Goal: Information Seeking & Learning: Learn about a topic

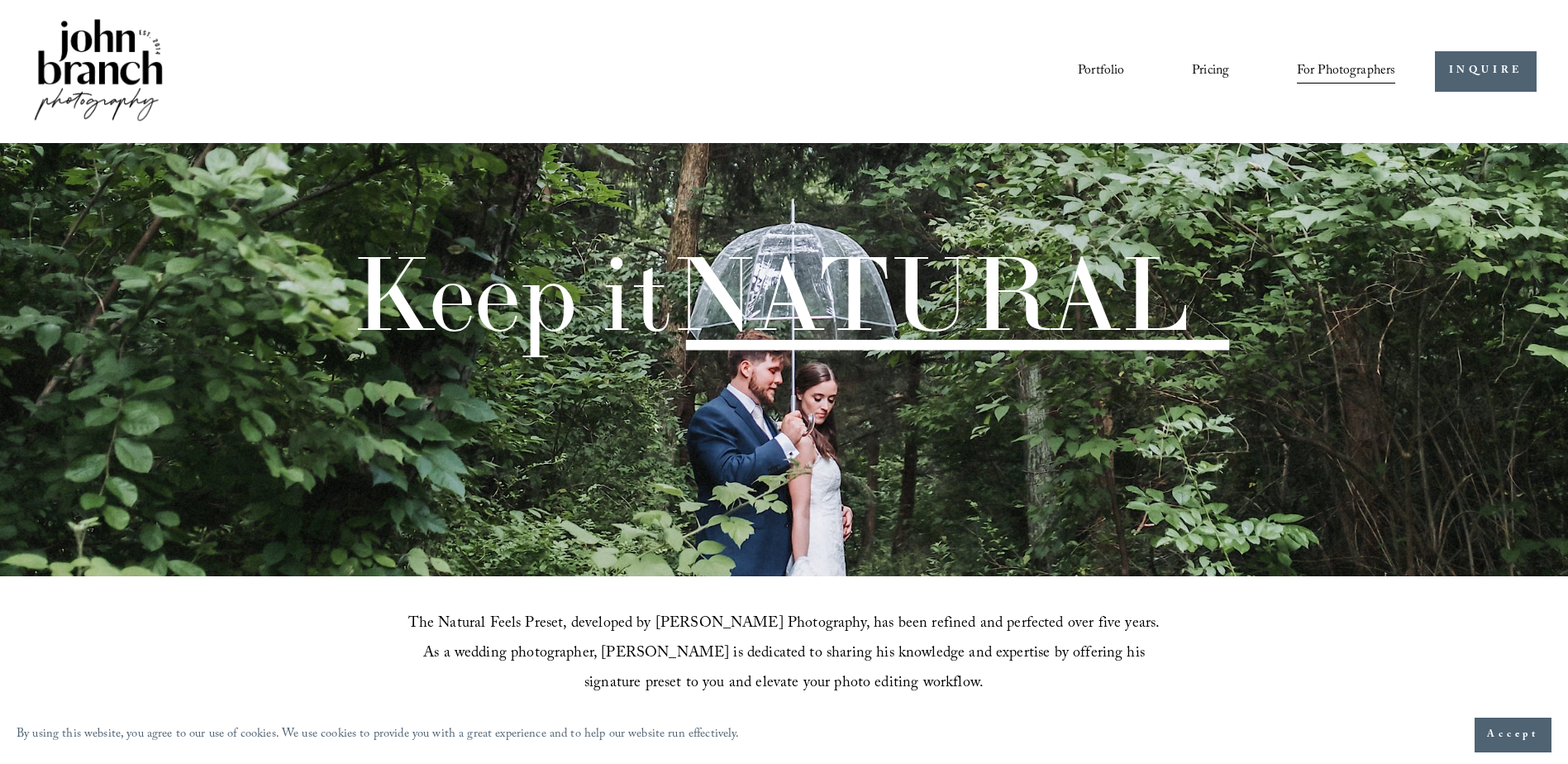
click at [1214, 64] on link "Pricing" at bounding box center [1211, 71] width 37 height 28
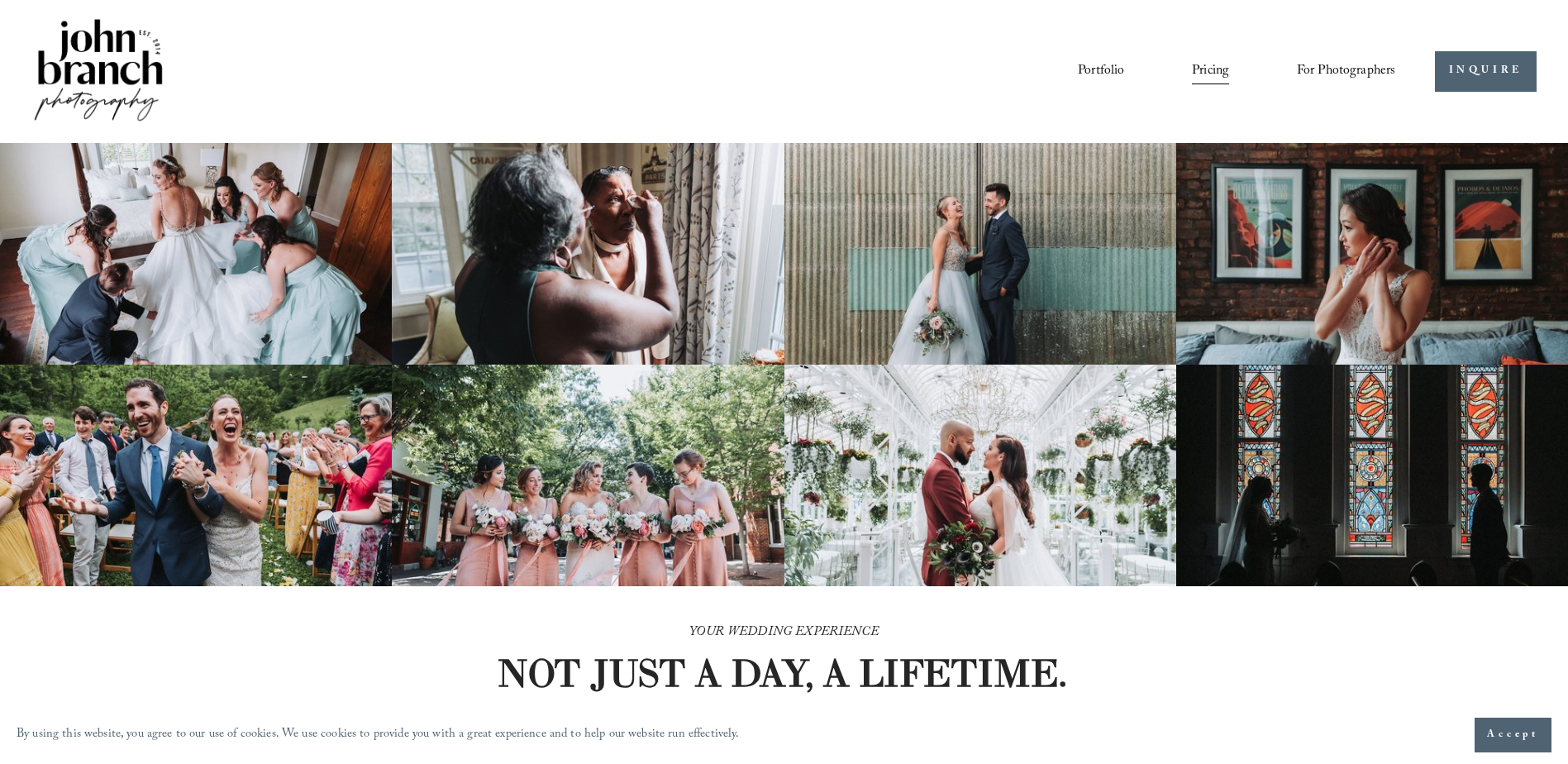
click at [0, 0] on span "Presets" at bounding box center [0, 0] width 0 height 0
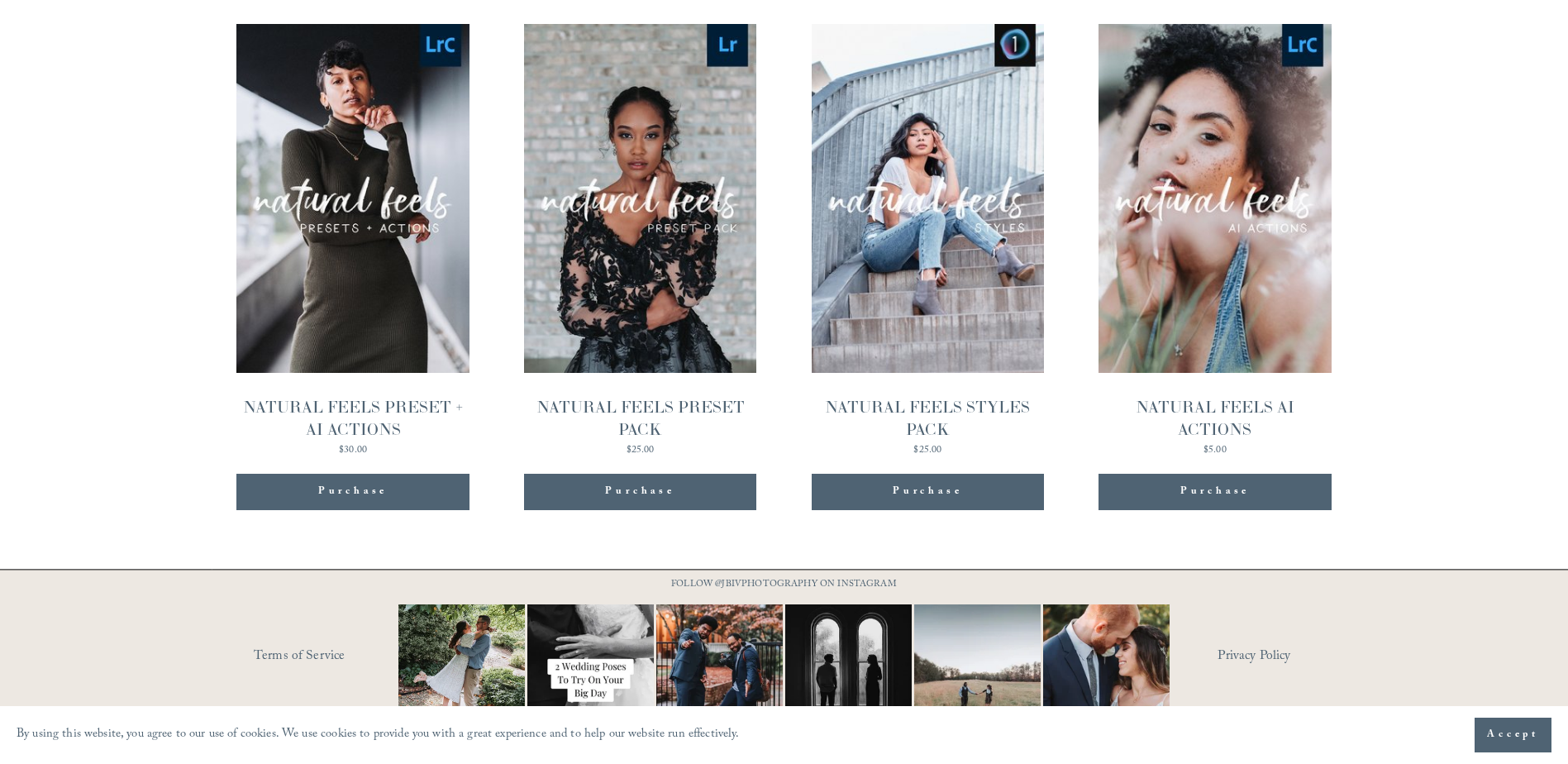
scroll to position [1838, 0]
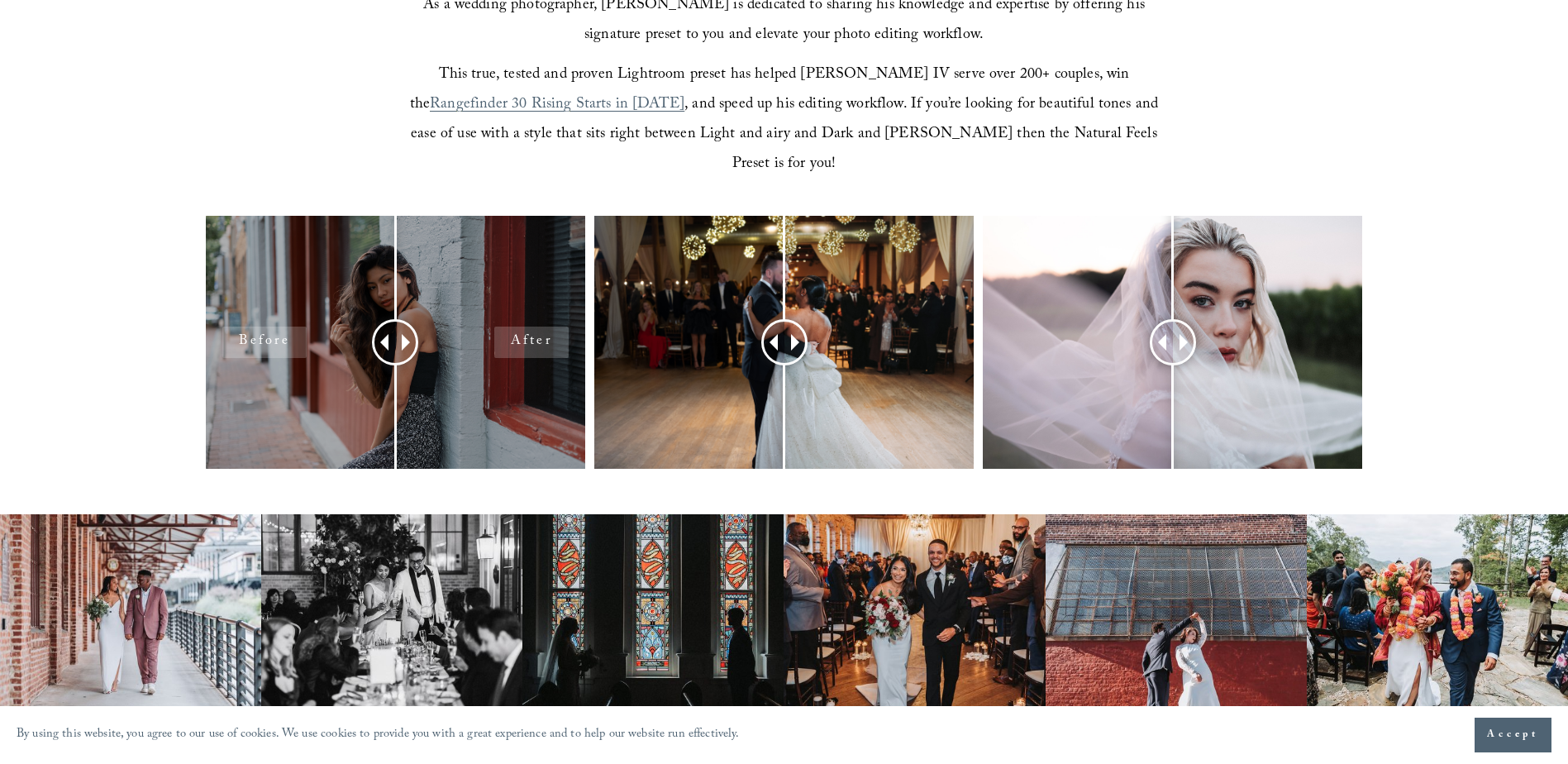
scroll to position [909, 0]
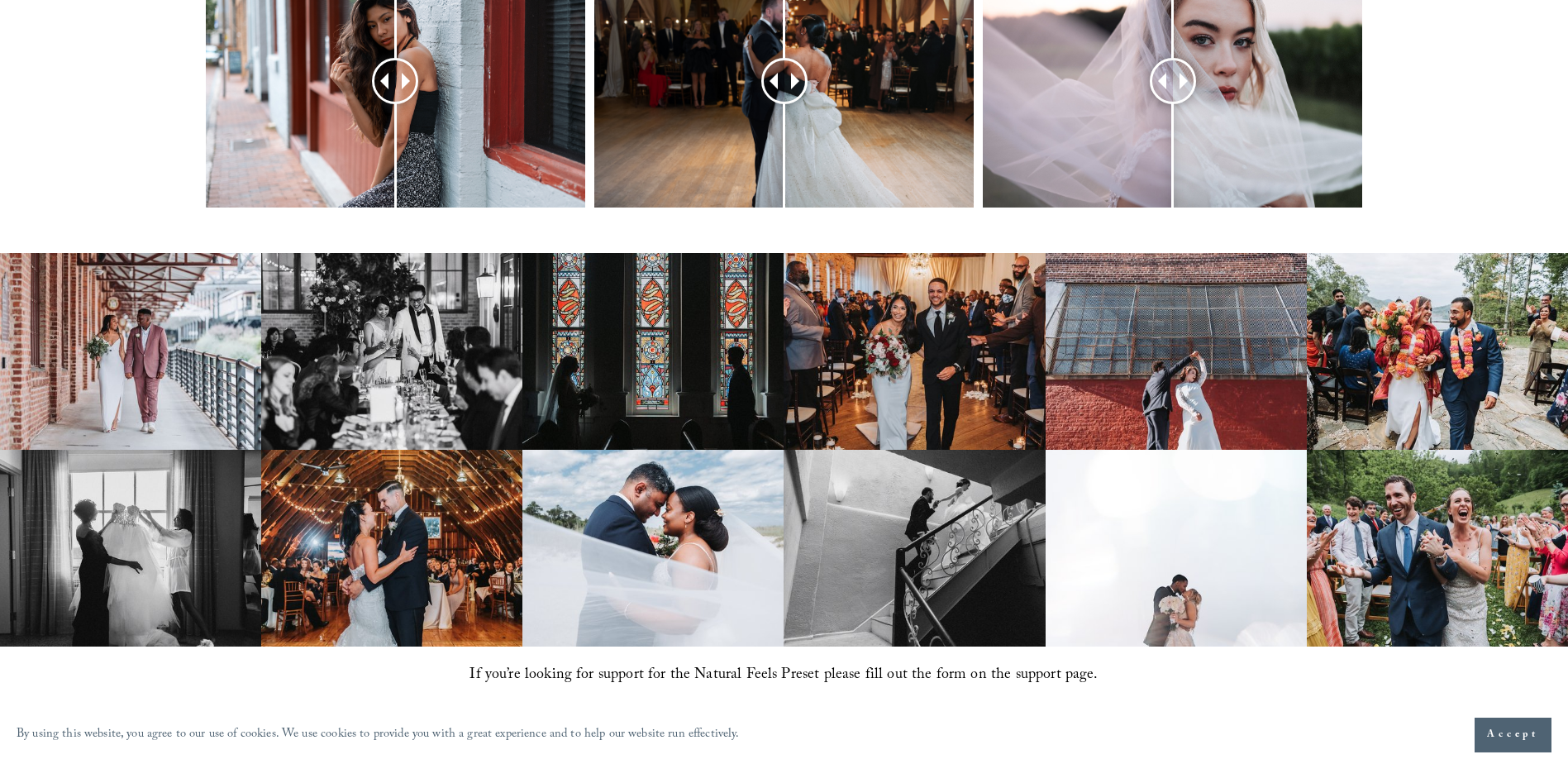
click at [769, 491] on img at bounding box center [653, 548] width 261 height 197
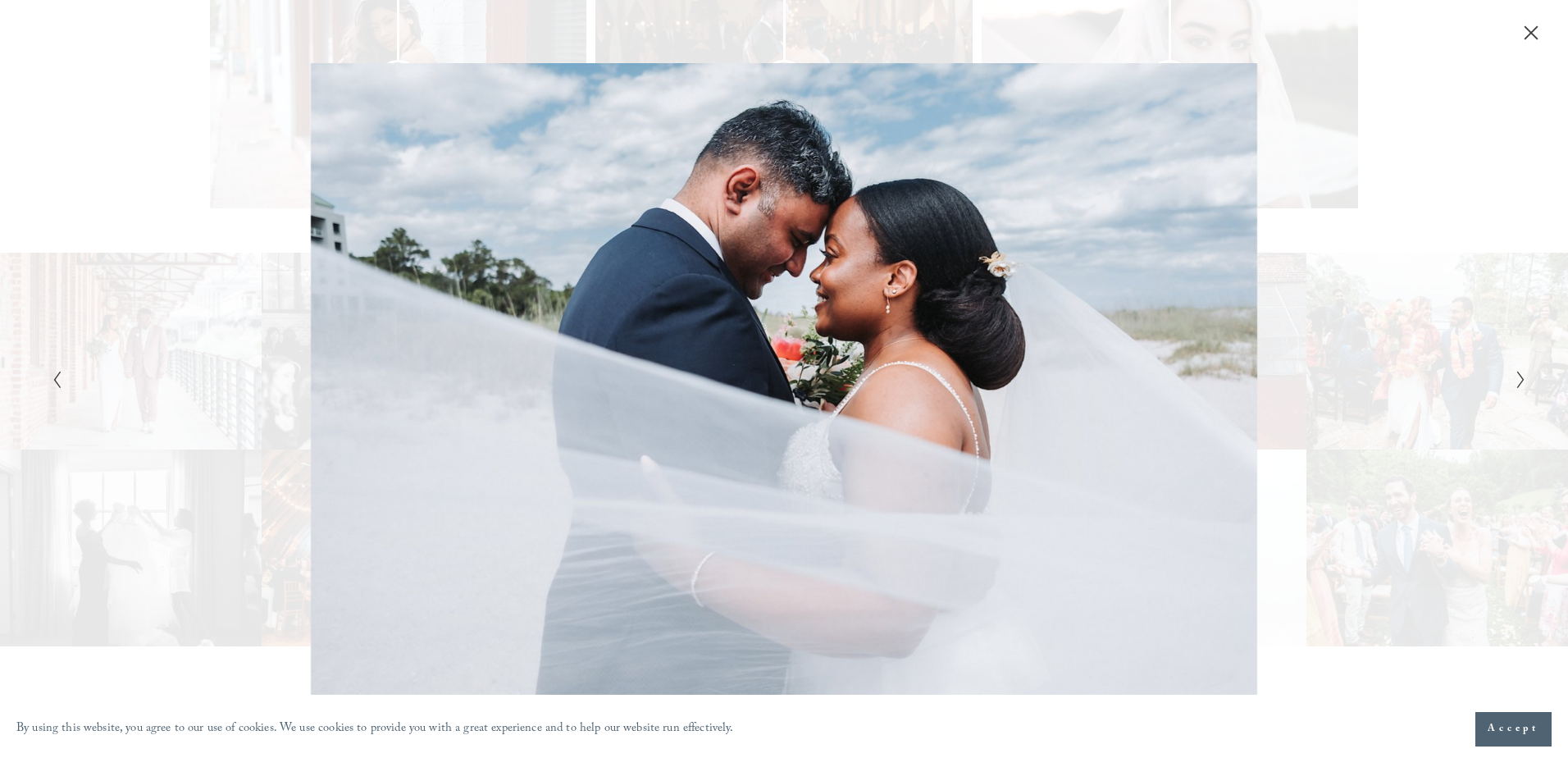
click at [1424, 466] on div "Gallery" at bounding box center [1152, 378] width 737 height 631
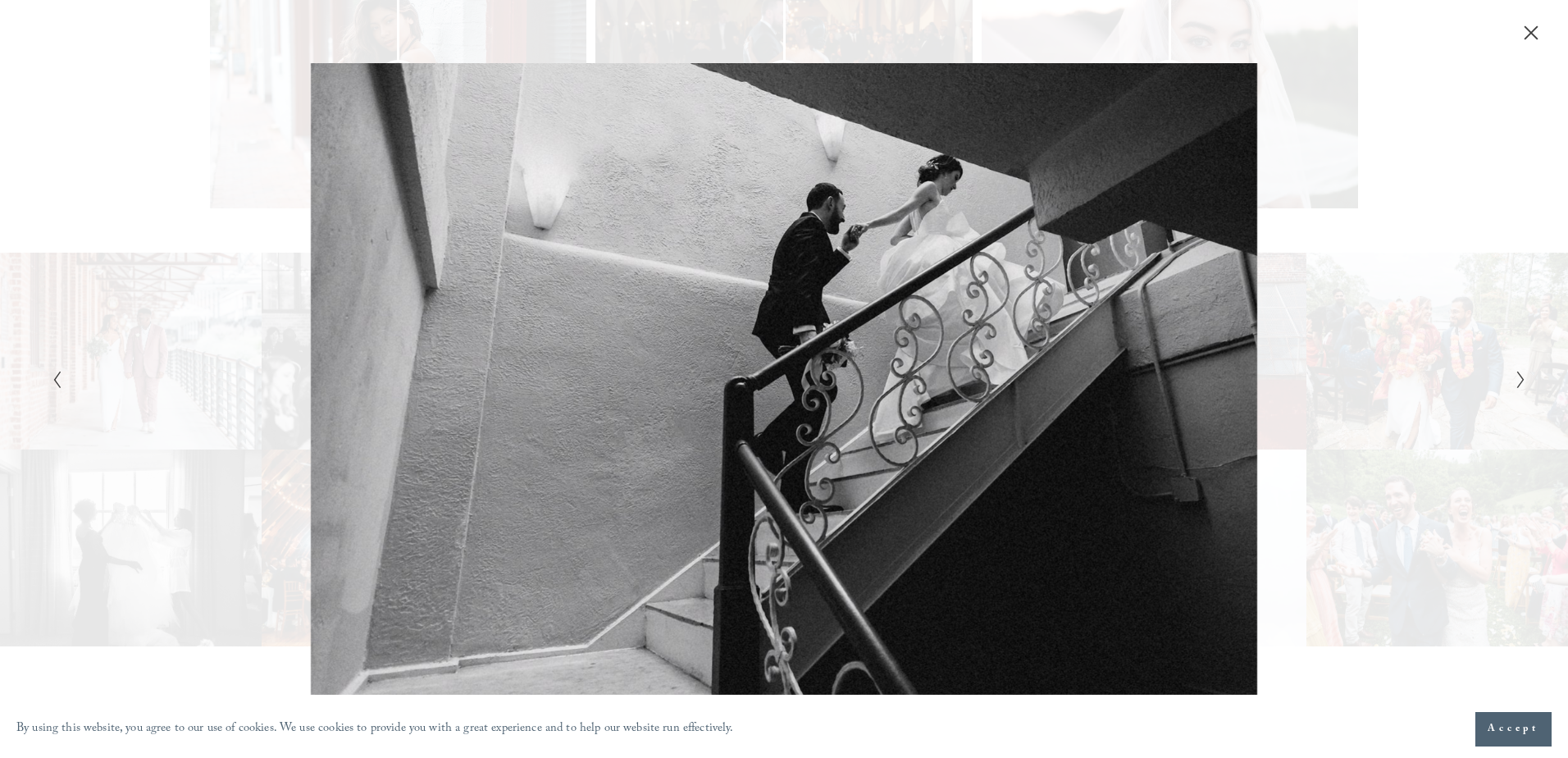
click at [1425, 541] on div "Gallery" at bounding box center [1152, 378] width 737 height 631
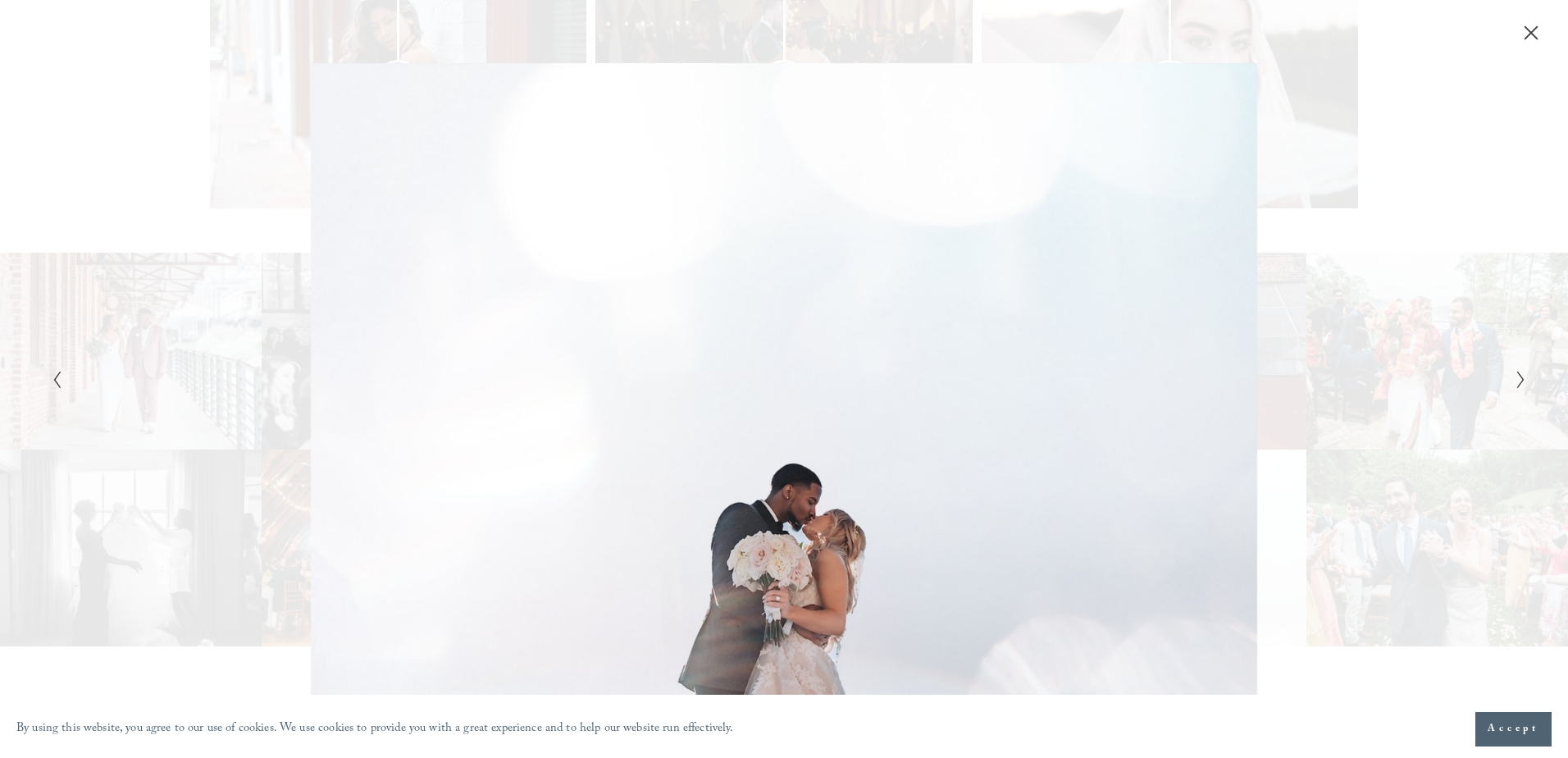
click at [1377, 659] on div "Gallery" at bounding box center [1152, 378] width 737 height 631
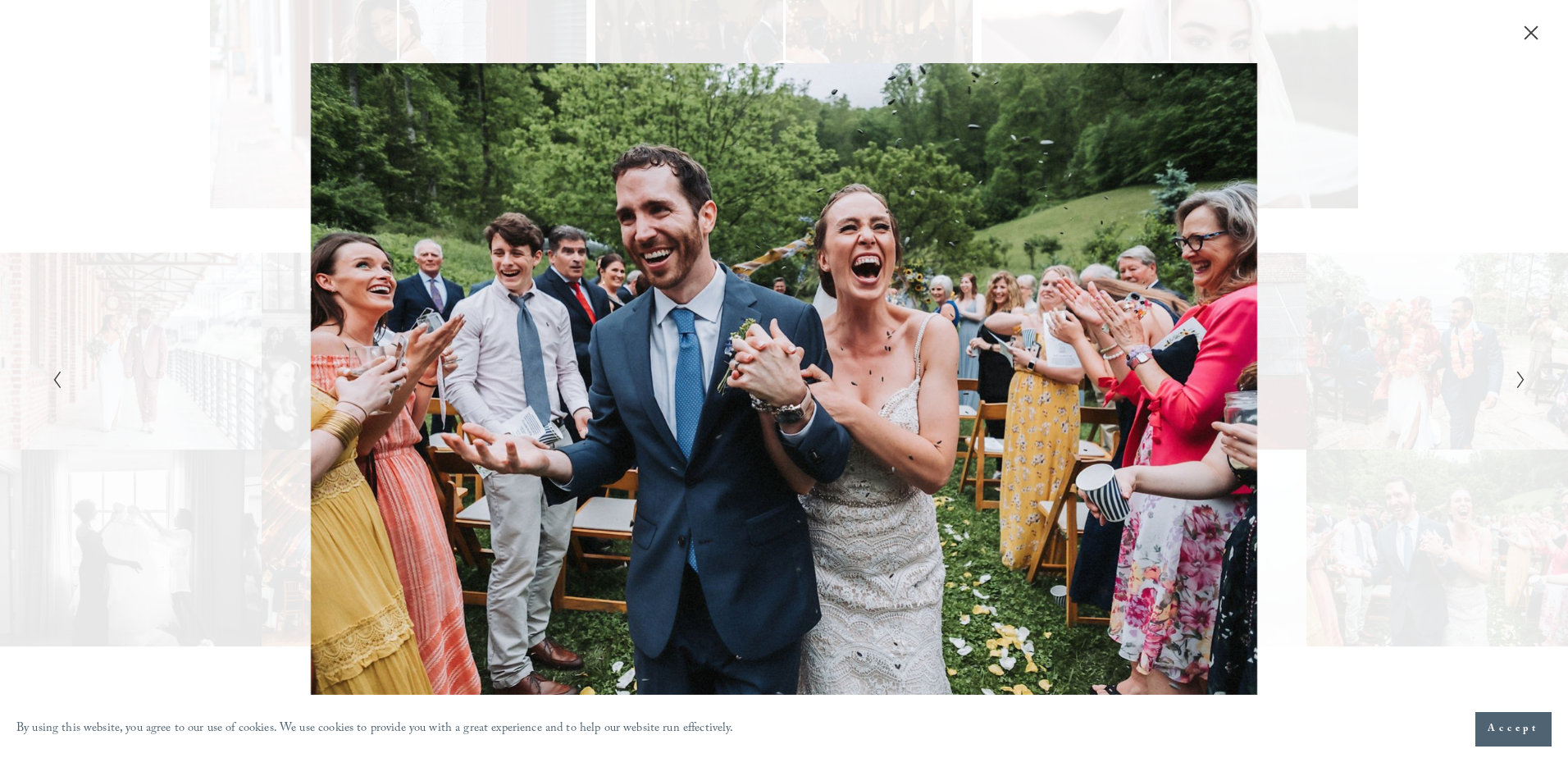
click at [1532, 40] on icon "Close" at bounding box center [1531, 32] width 17 height 17
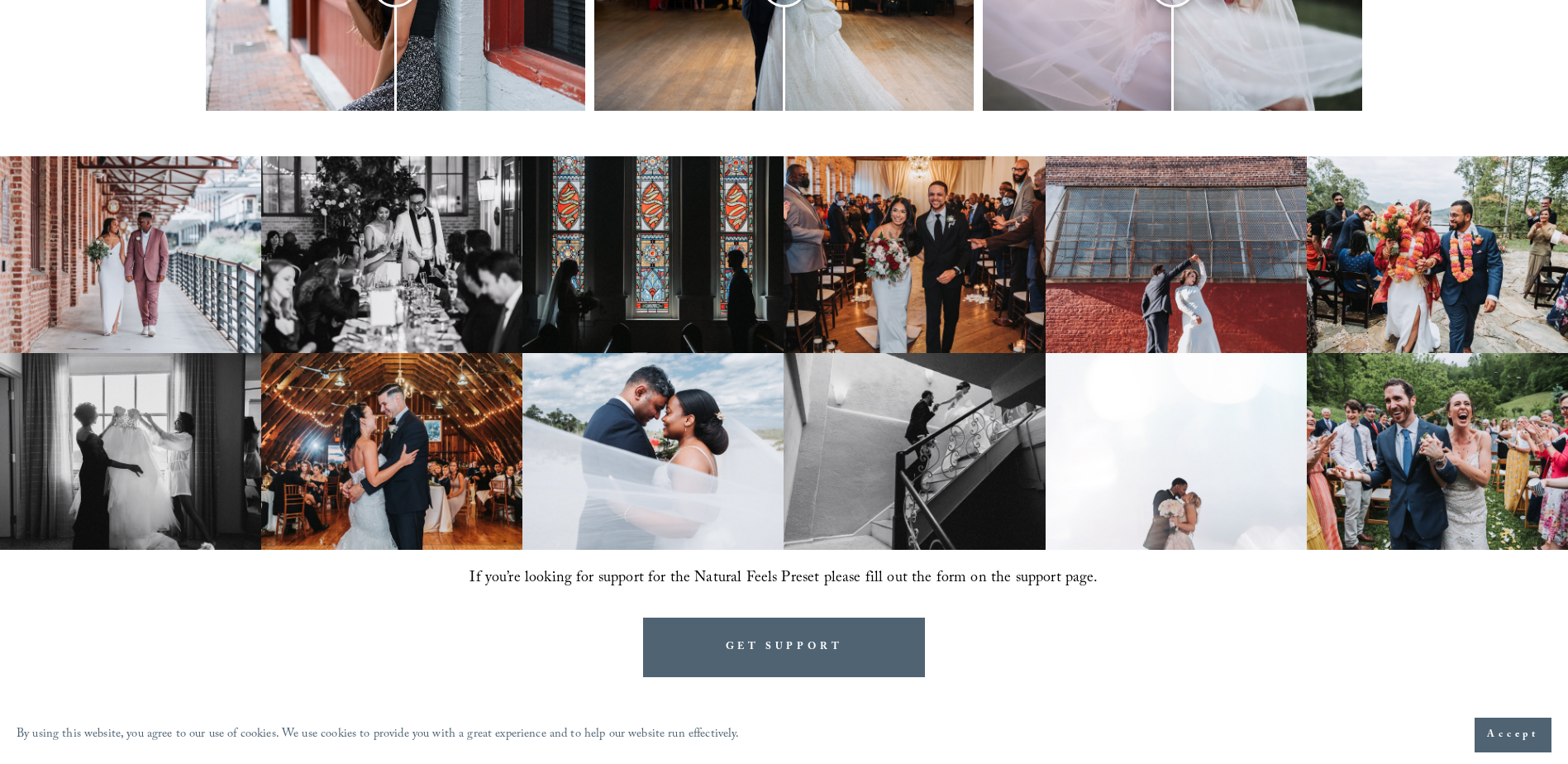
scroll to position [992, 0]
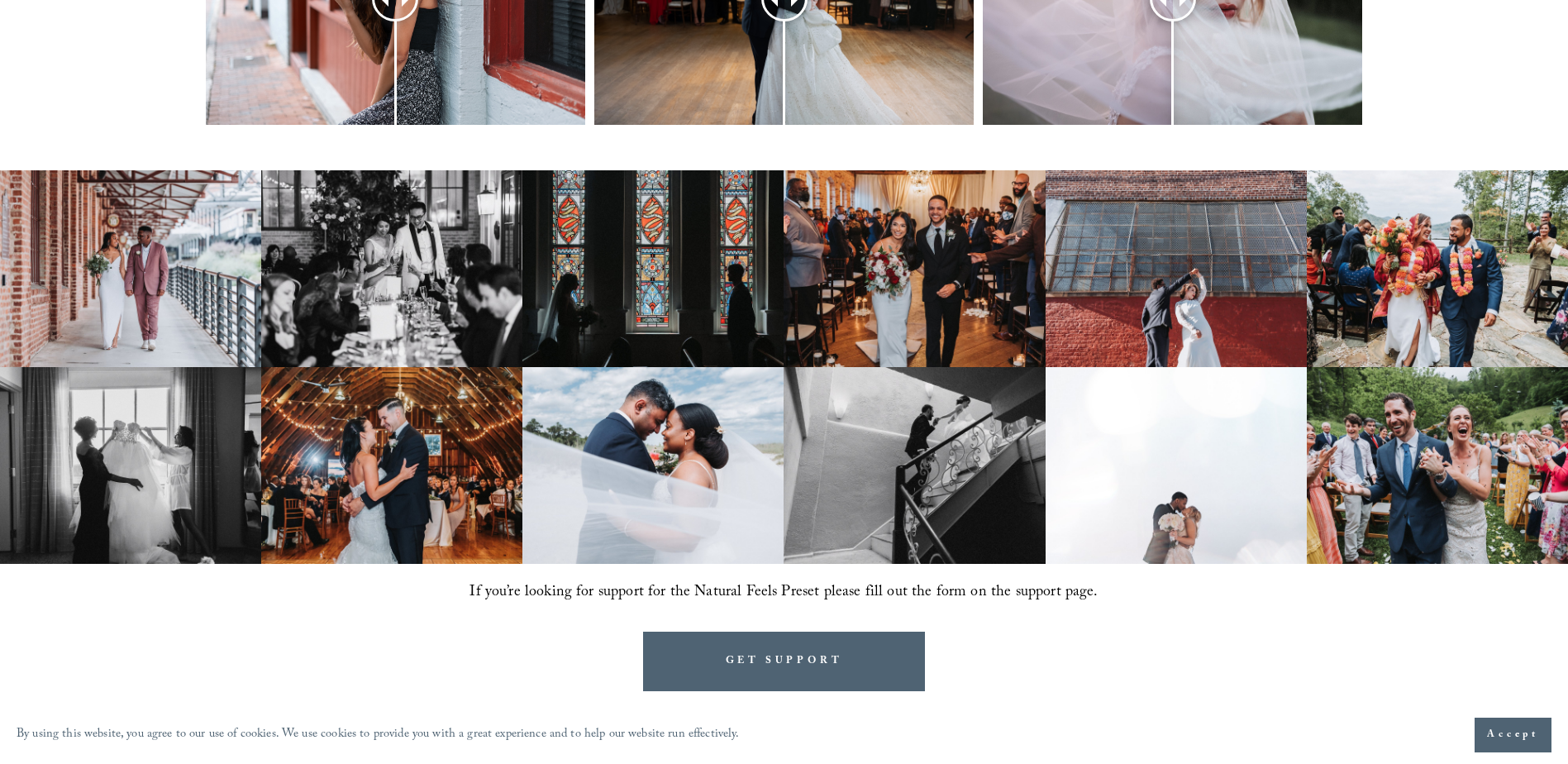
click at [668, 432] on img at bounding box center [653, 465] width 261 height 197
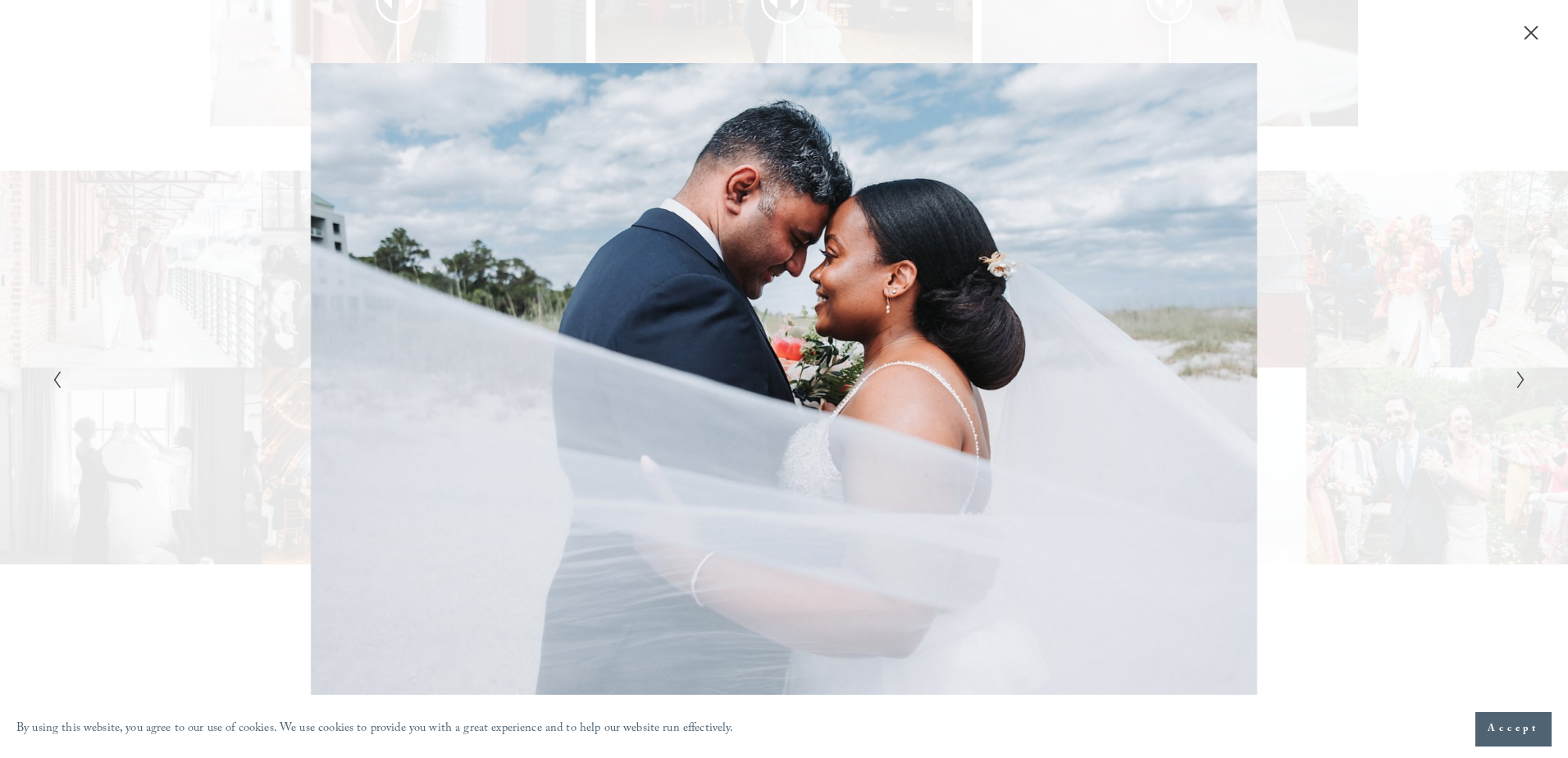
click at [1523, 229] on div "Gallery" at bounding box center [784, 379] width 1568 height 758
click at [1530, 33] on icon "Close" at bounding box center [1531, 32] width 13 height 13
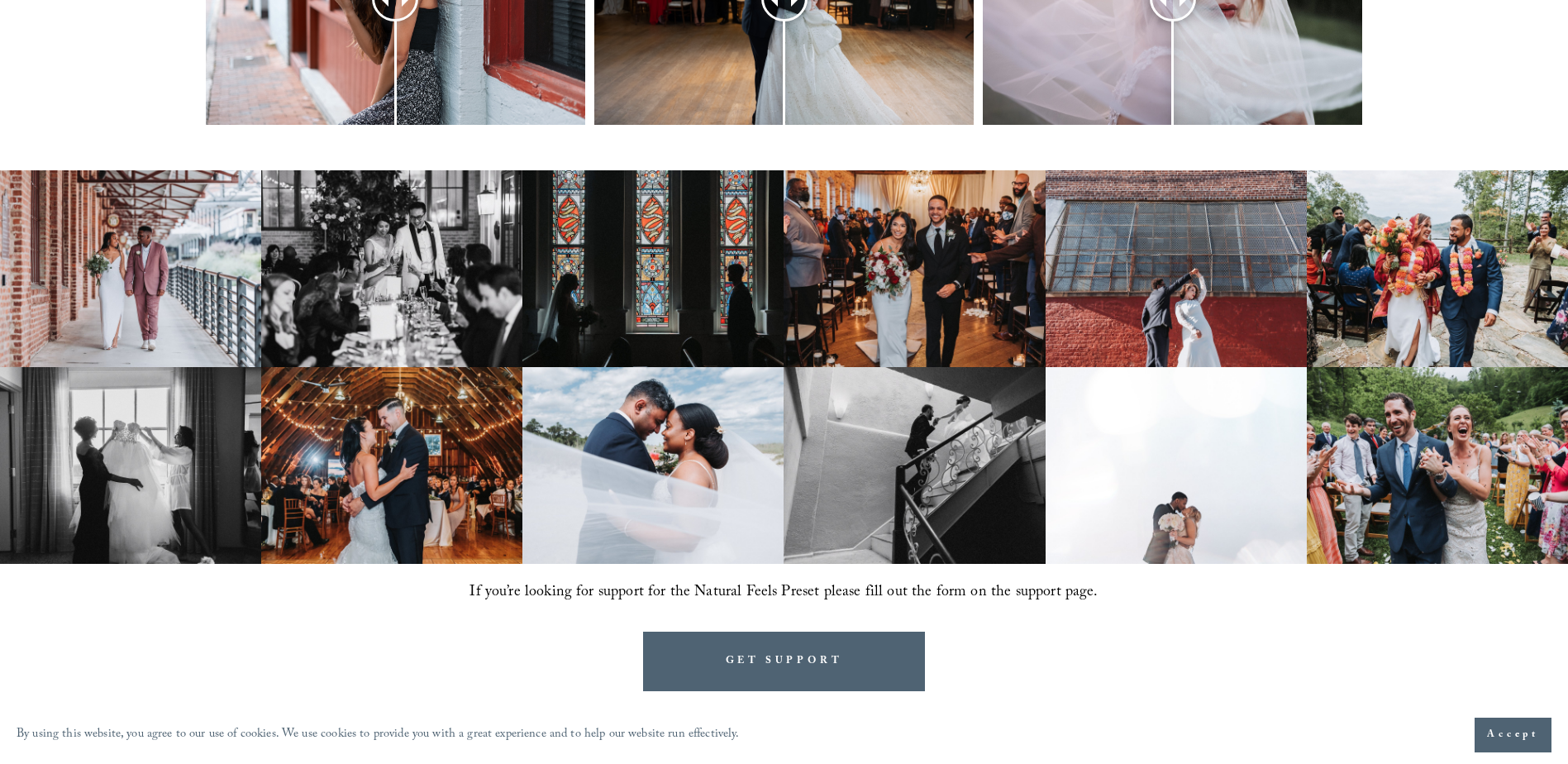
click at [1469, 516] on img at bounding box center [1437, 465] width 261 height 197
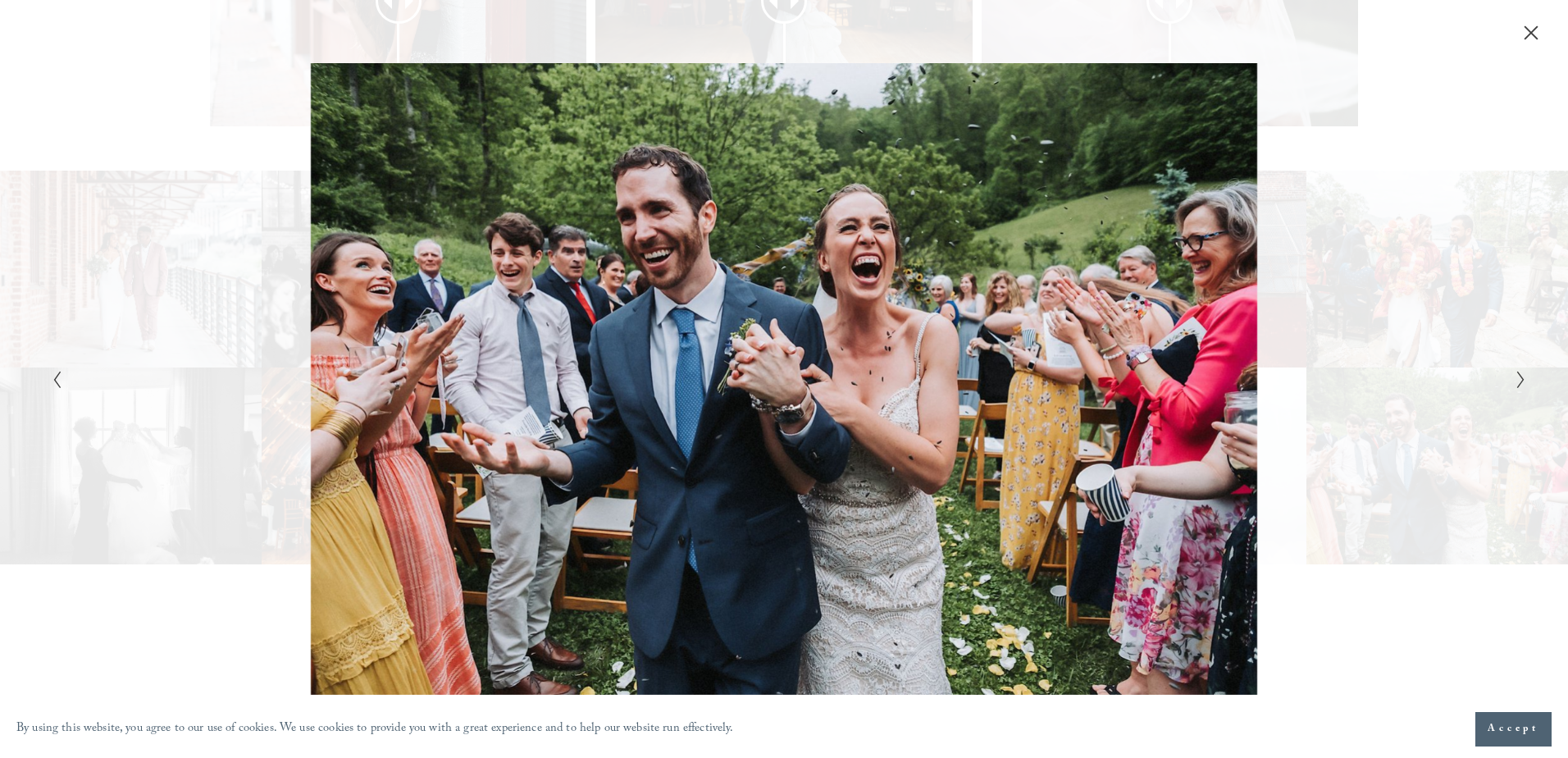
click at [1402, 524] on div "Gallery" at bounding box center [1152, 378] width 737 height 631
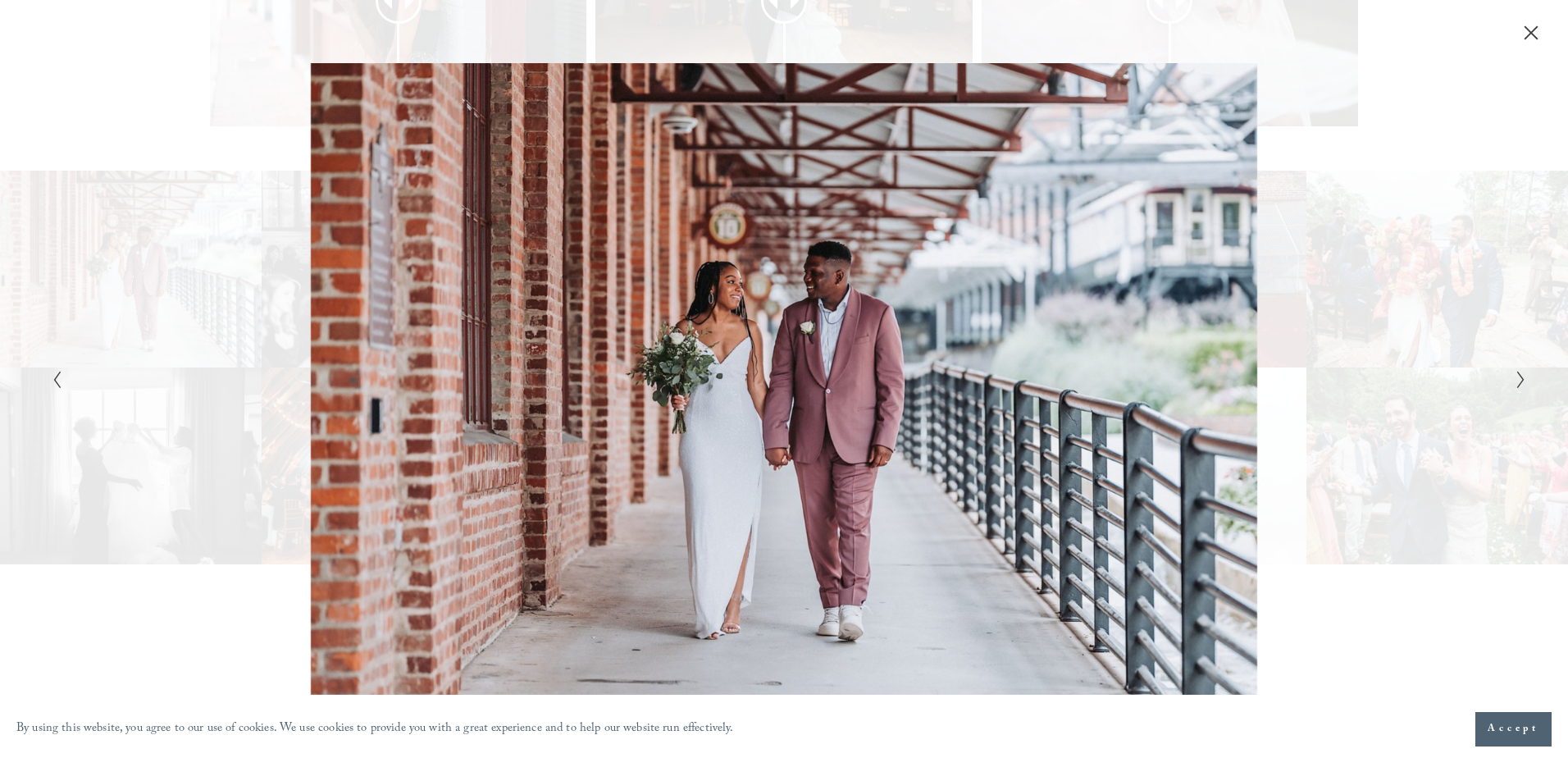
click at [1531, 35] on icon "Close" at bounding box center [1531, 32] width 17 height 17
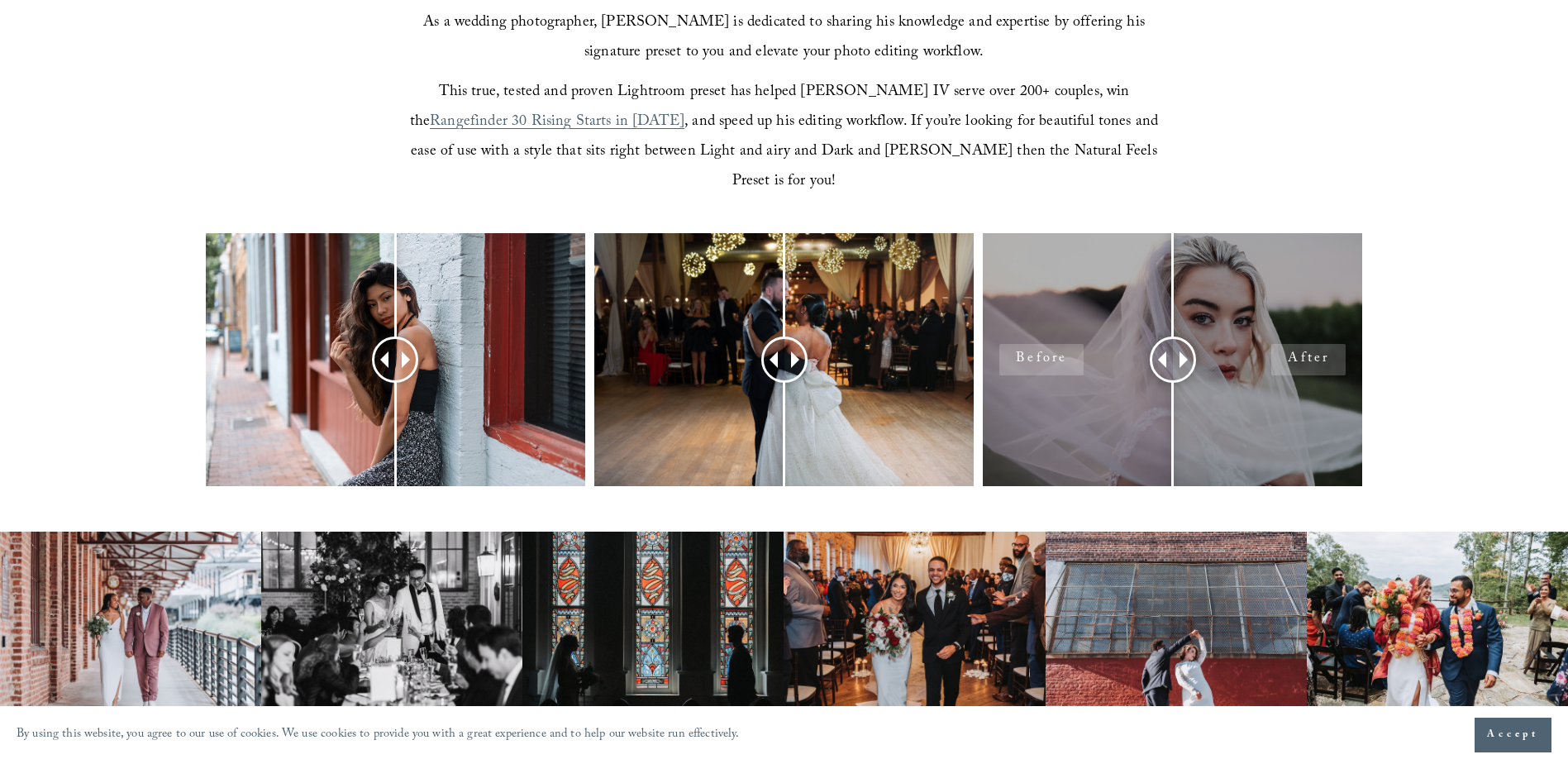
scroll to position [578, 0]
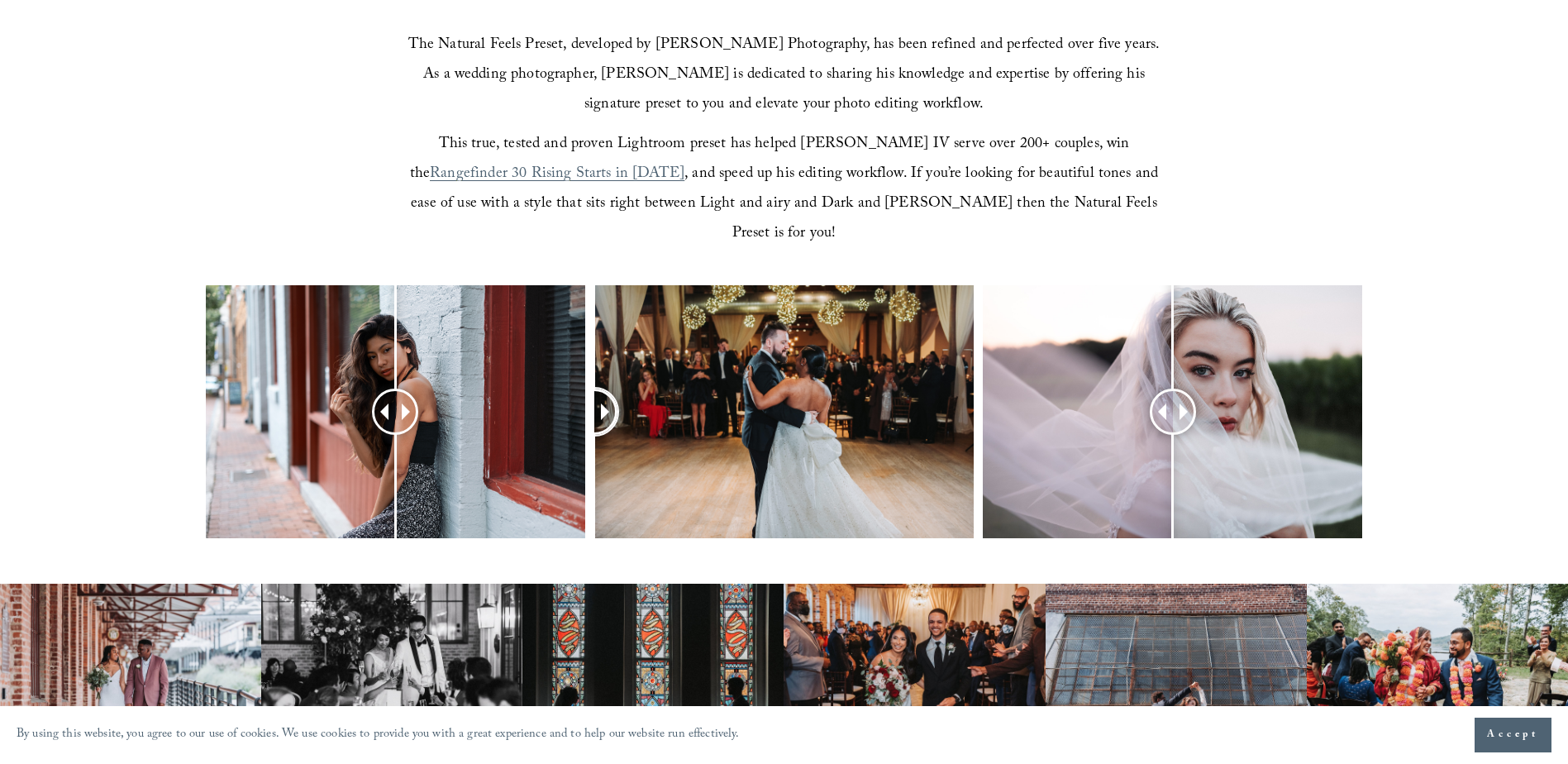
drag, startPoint x: 777, startPoint y: 385, endPoint x: -135, endPoint y: 410, distance: 912.3
click at [0, 410] on html "By using this website, you agree to our use of cookies. We use cookies to provi…" at bounding box center [784, 736] width 1568 height 2630
